Goal: Task Accomplishment & Management: Manage account settings

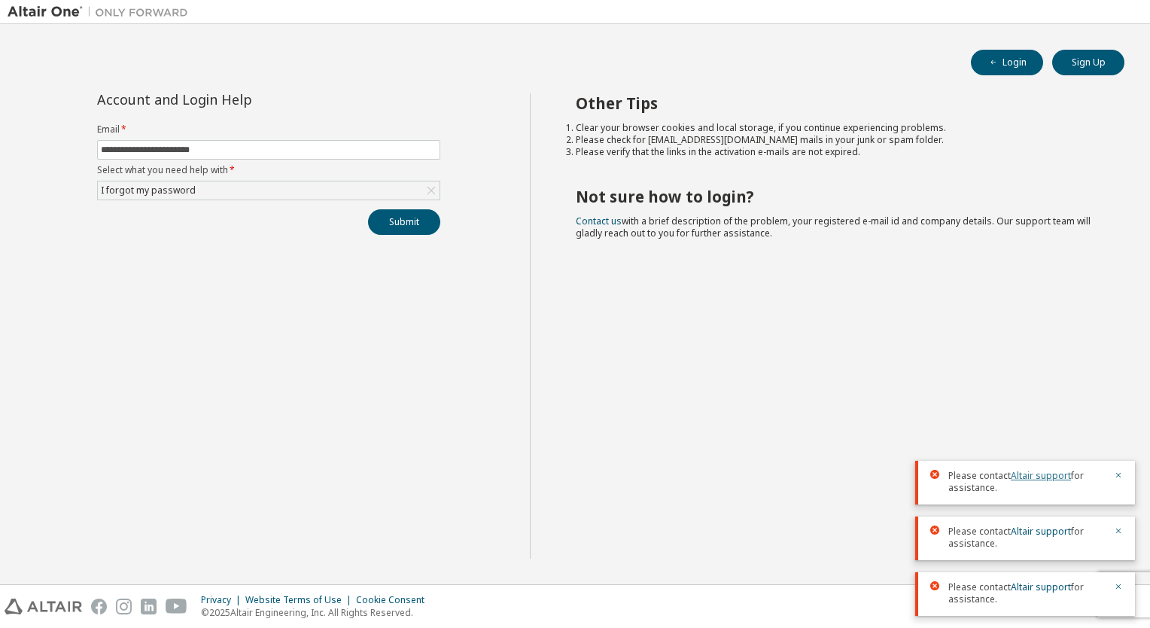
click at [1044, 474] on link "Altair support" at bounding box center [1041, 475] width 60 height 13
click at [611, 220] on link "Contact us" at bounding box center [599, 221] width 46 height 13
click at [1119, 476] on icon "button" at bounding box center [1119, 475] width 5 height 5
click at [1122, 531] on icon "button" at bounding box center [1118, 530] width 9 height 9
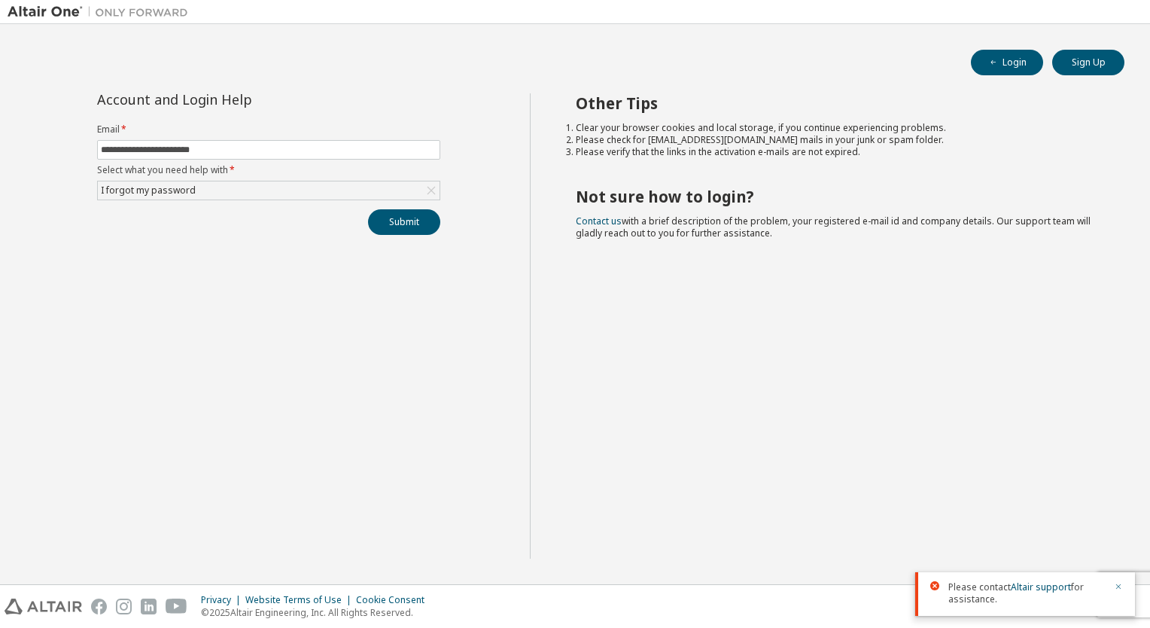
click at [1123, 593] on button "button" at bounding box center [1118, 588] width 9 height 14
click at [1080, 62] on button "Sign Up" at bounding box center [1089, 63] width 72 height 26
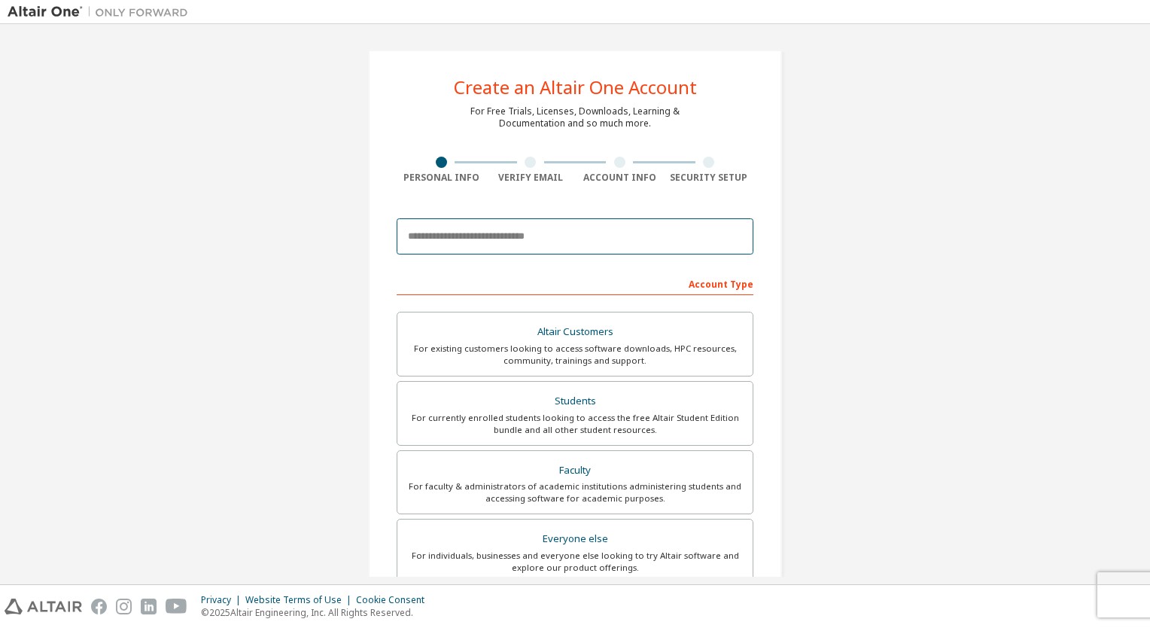
click at [523, 233] on input "email" at bounding box center [575, 236] width 357 height 36
type input "**********"
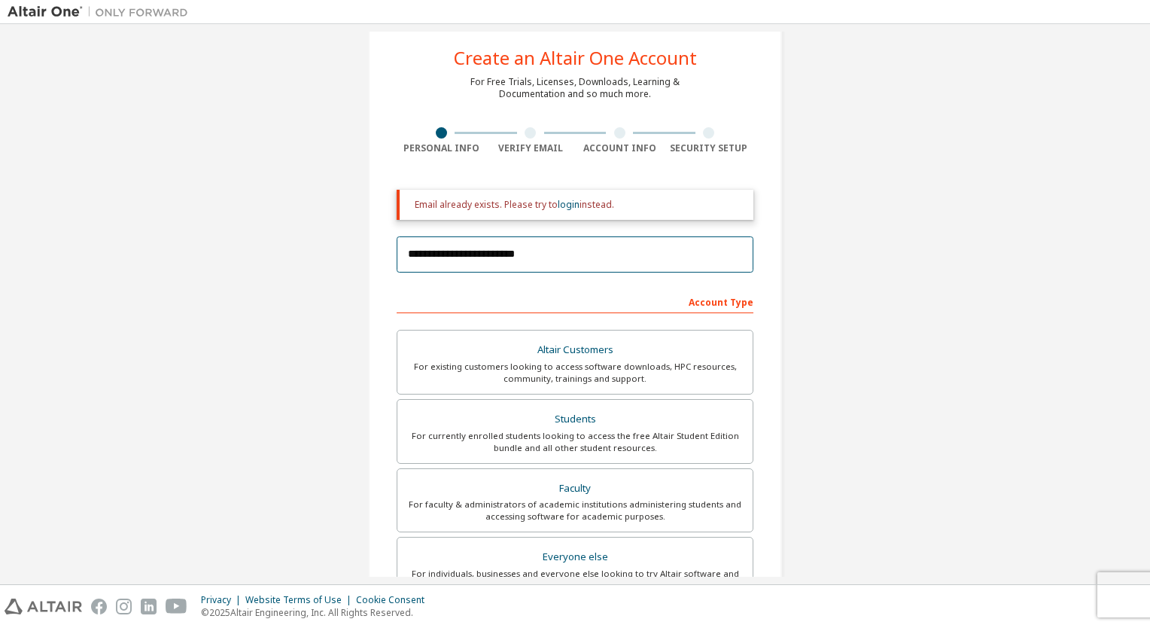
scroll to position [33, 0]
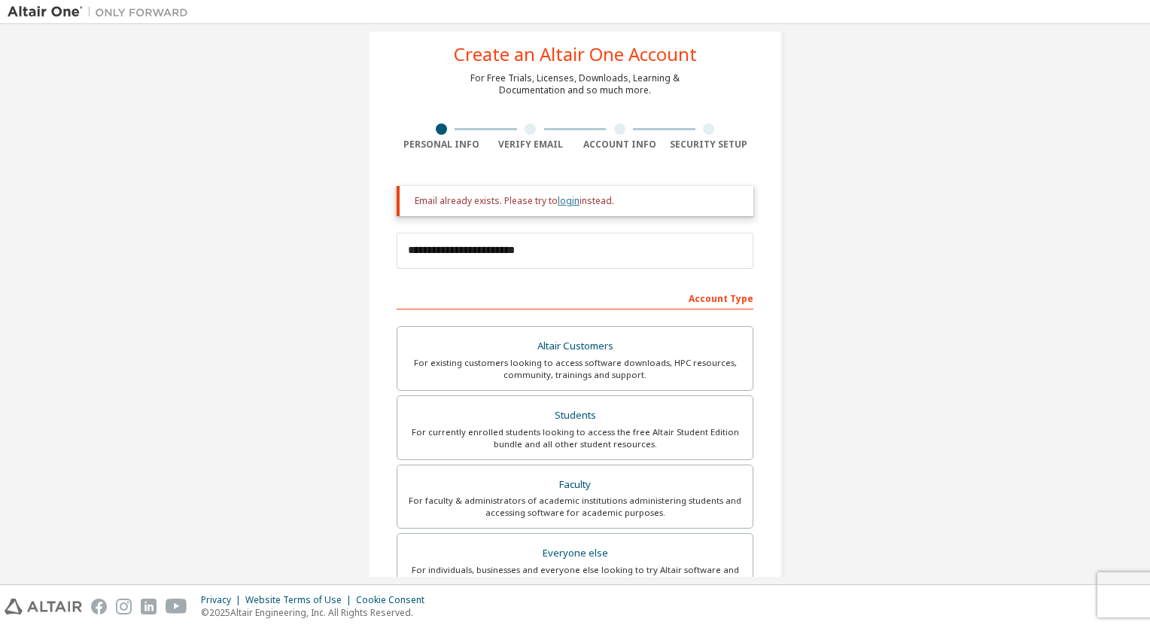
click at [558, 204] on link "login" at bounding box center [569, 200] width 22 height 13
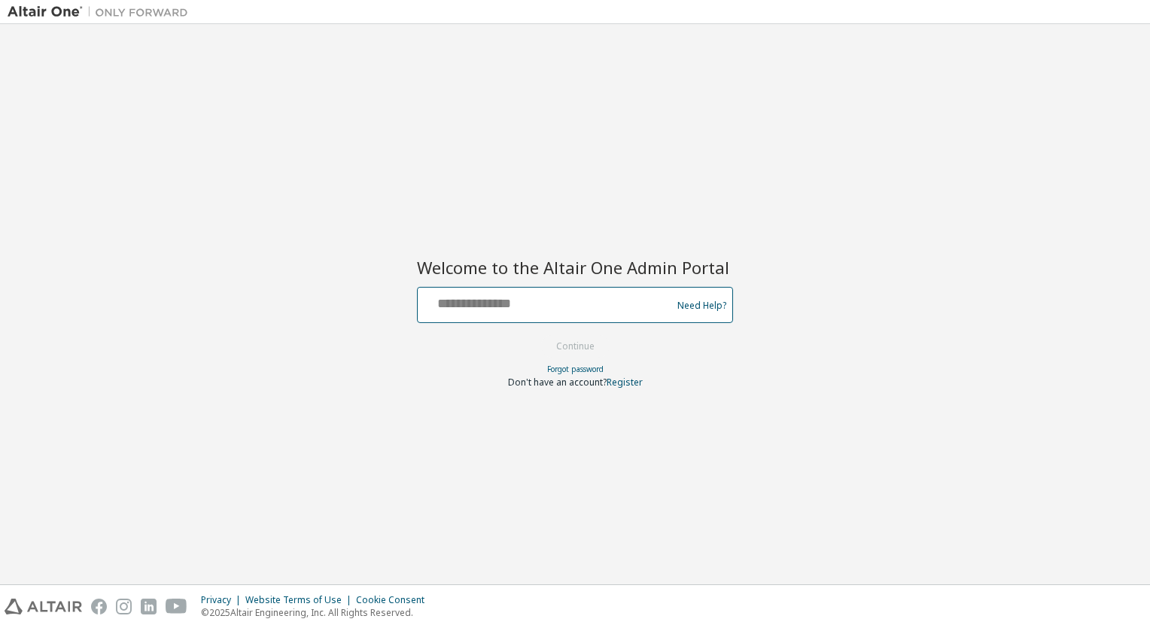
click at [521, 300] on input "text" at bounding box center [547, 302] width 246 height 22
type input "**********"
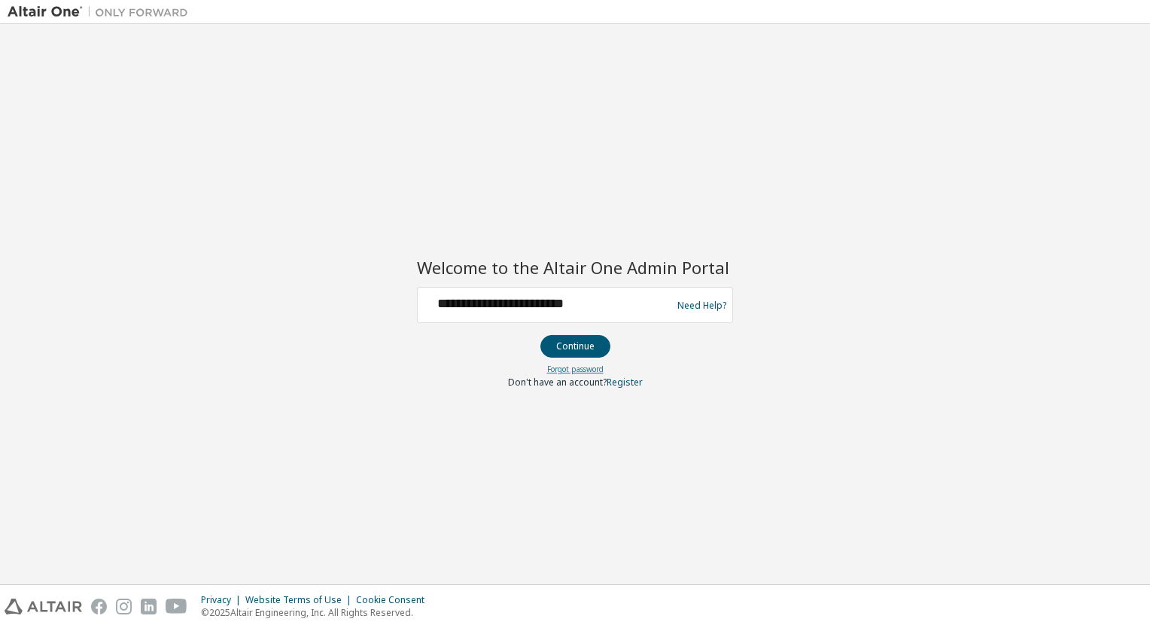
click at [563, 372] on link "Forgot password" at bounding box center [575, 369] width 56 height 11
click at [587, 370] on link "Forgot password" at bounding box center [575, 369] width 56 height 11
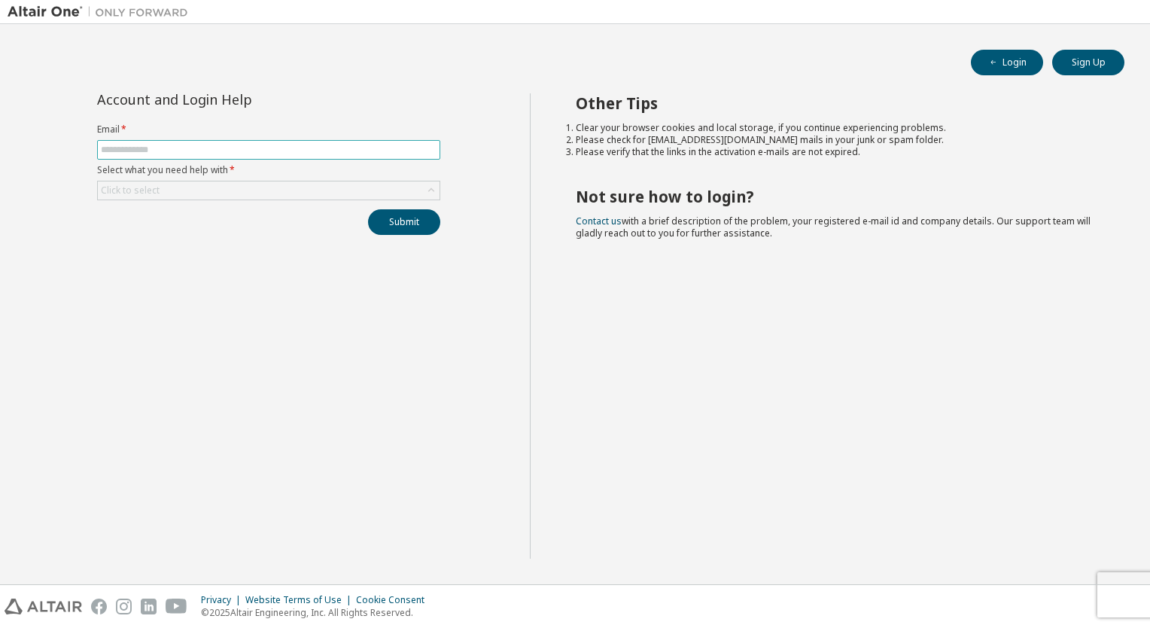
click at [296, 149] on input "text" at bounding box center [269, 150] width 336 height 12
type input "**********"
click at [183, 194] on div "Click to select" at bounding box center [269, 190] width 342 height 18
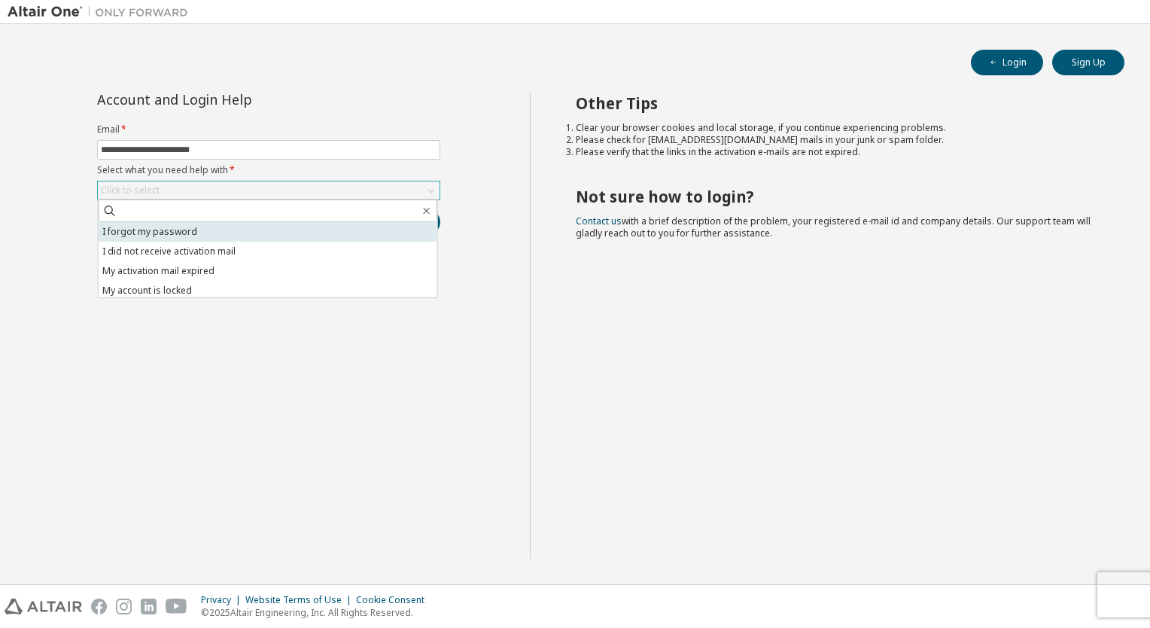
drag, startPoint x: 182, startPoint y: 231, endPoint x: 245, endPoint y: 238, distance: 62.9
click at [184, 230] on li "I forgot my password" at bounding box center [268, 232] width 339 height 20
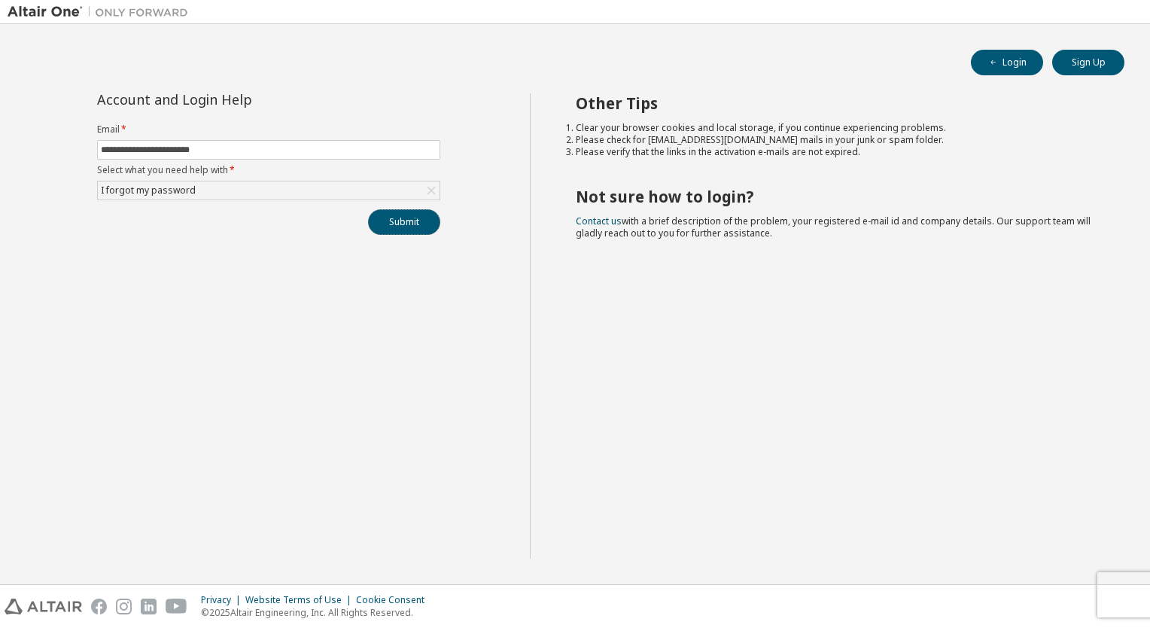
drag, startPoint x: 392, startPoint y: 222, endPoint x: 369, endPoint y: 235, distance: 26.6
click at [392, 224] on button "Submit" at bounding box center [404, 222] width 72 height 26
click at [729, 306] on div "Other Tips Clear your browser cookies and local storage, if you continue experi…" at bounding box center [837, 325] width 614 height 465
click at [427, 222] on button "Submit" at bounding box center [404, 222] width 72 height 26
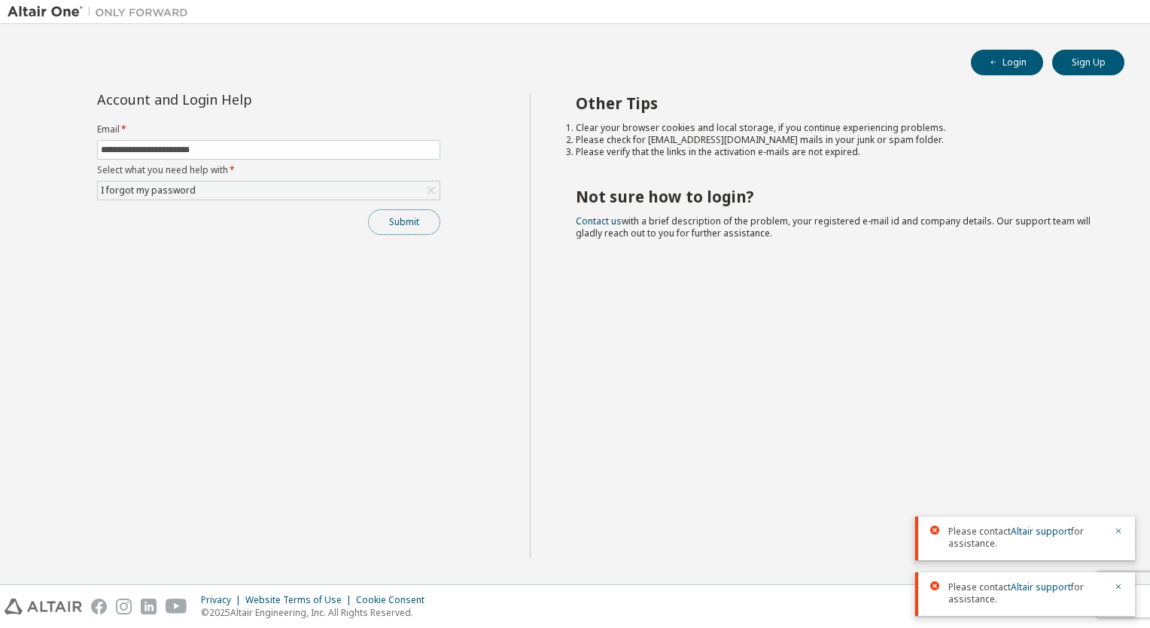
click at [421, 226] on button "Submit" at bounding box center [404, 222] width 72 height 26
click at [1123, 472] on icon "button" at bounding box center [1118, 475] width 9 height 9
click at [1123, 532] on icon "button" at bounding box center [1118, 530] width 9 height 9
click at [1120, 590] on icon "button" at bounding box center [1118, 586] width 9 height 9
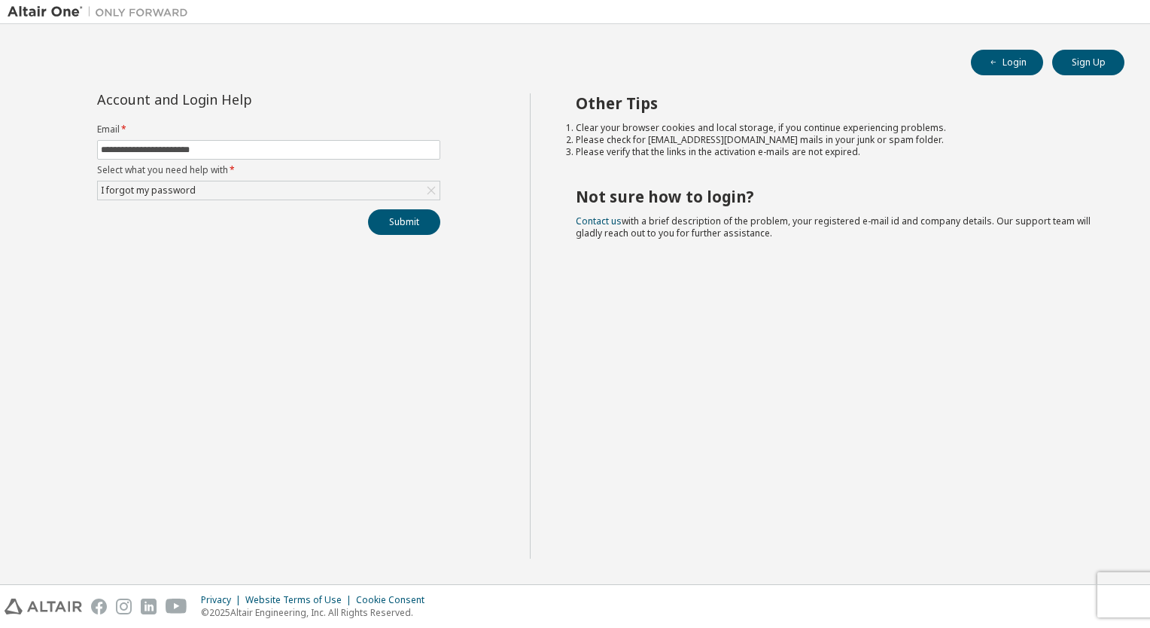
click at [973, 467] on div "Other Tips Clear your browser cookies and local storage, if you continue experi…" at bounding box center [837, 325] width 614 height 465
